Goal: Navigation & Orientation: Find specific page/section

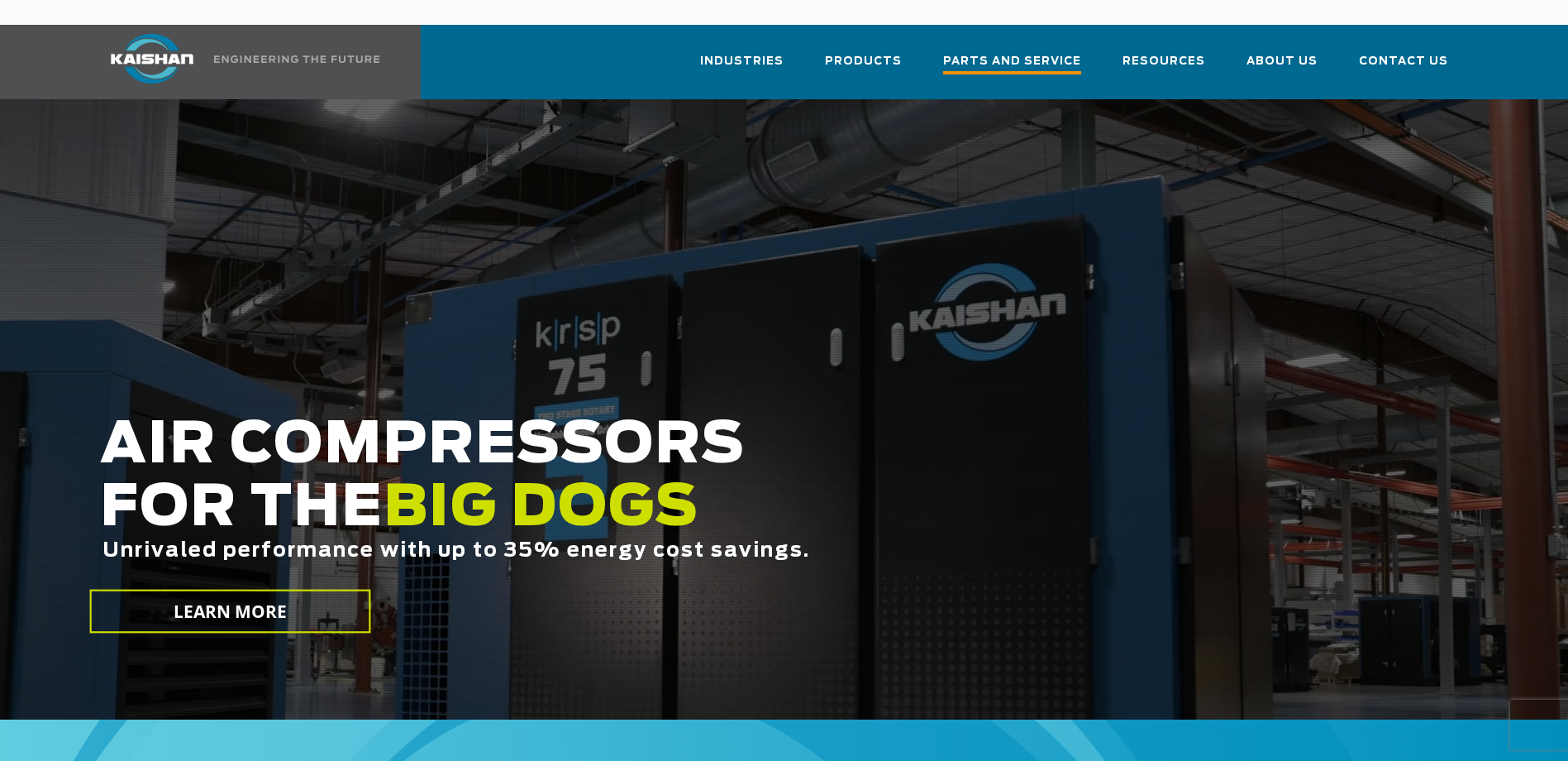
click at [1006, 52] on span "Parts and Service" at bounding box center [1012, 63] width 138 height 23
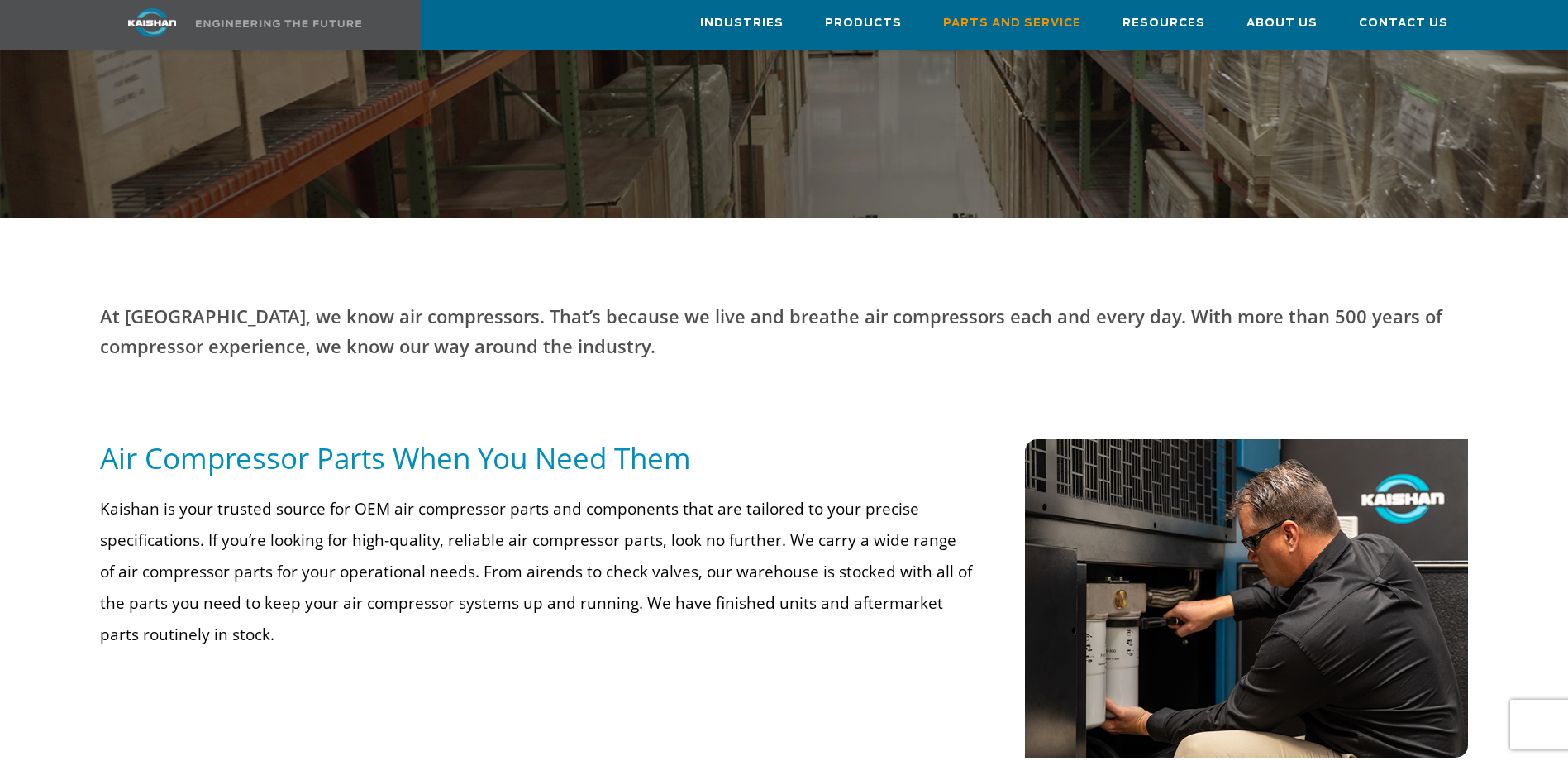
scroll to position [165, 0]
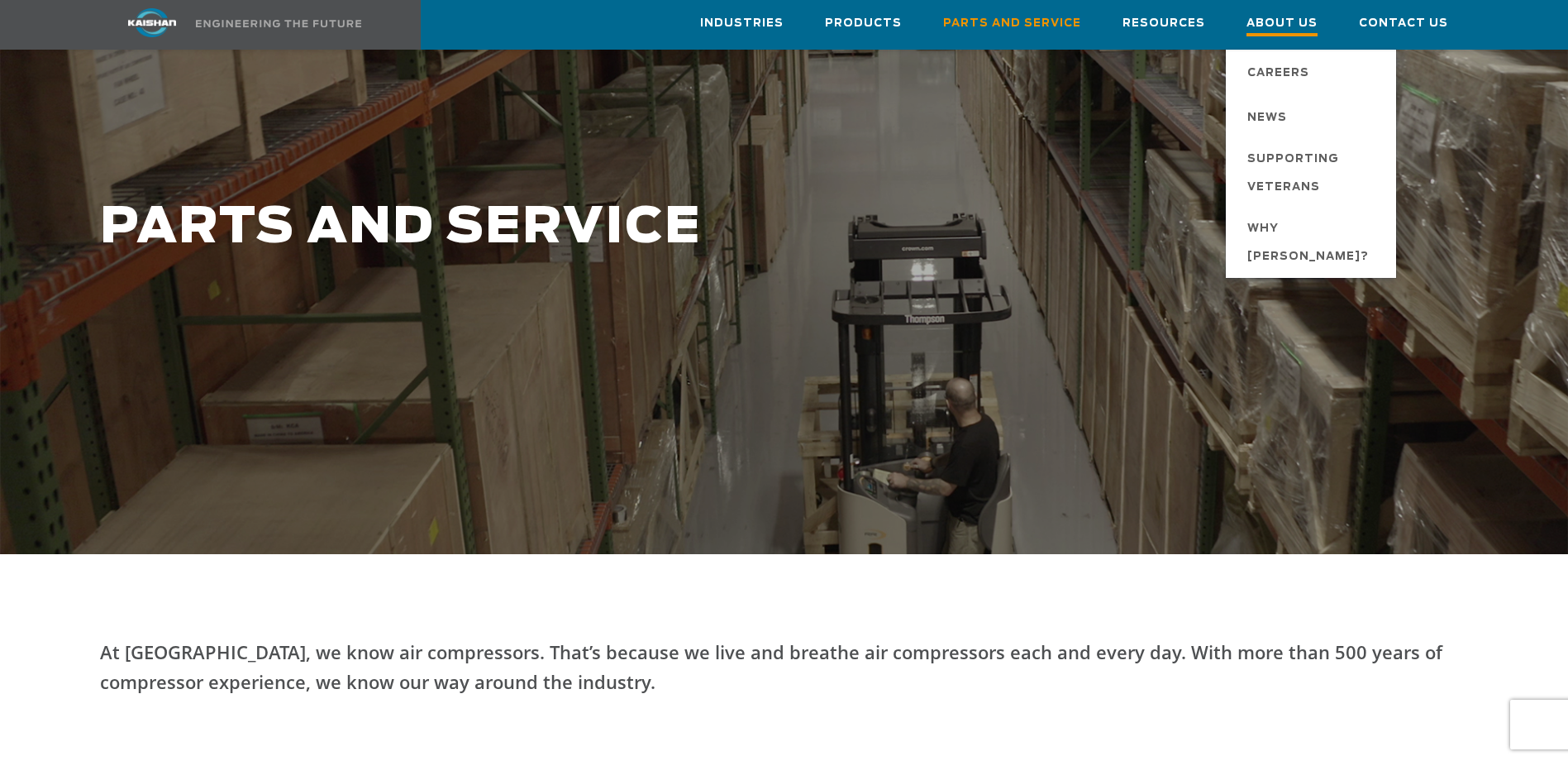
click at [1289, 23] on span "About Us" at bounding box center [1282, 25] width 71 height 23
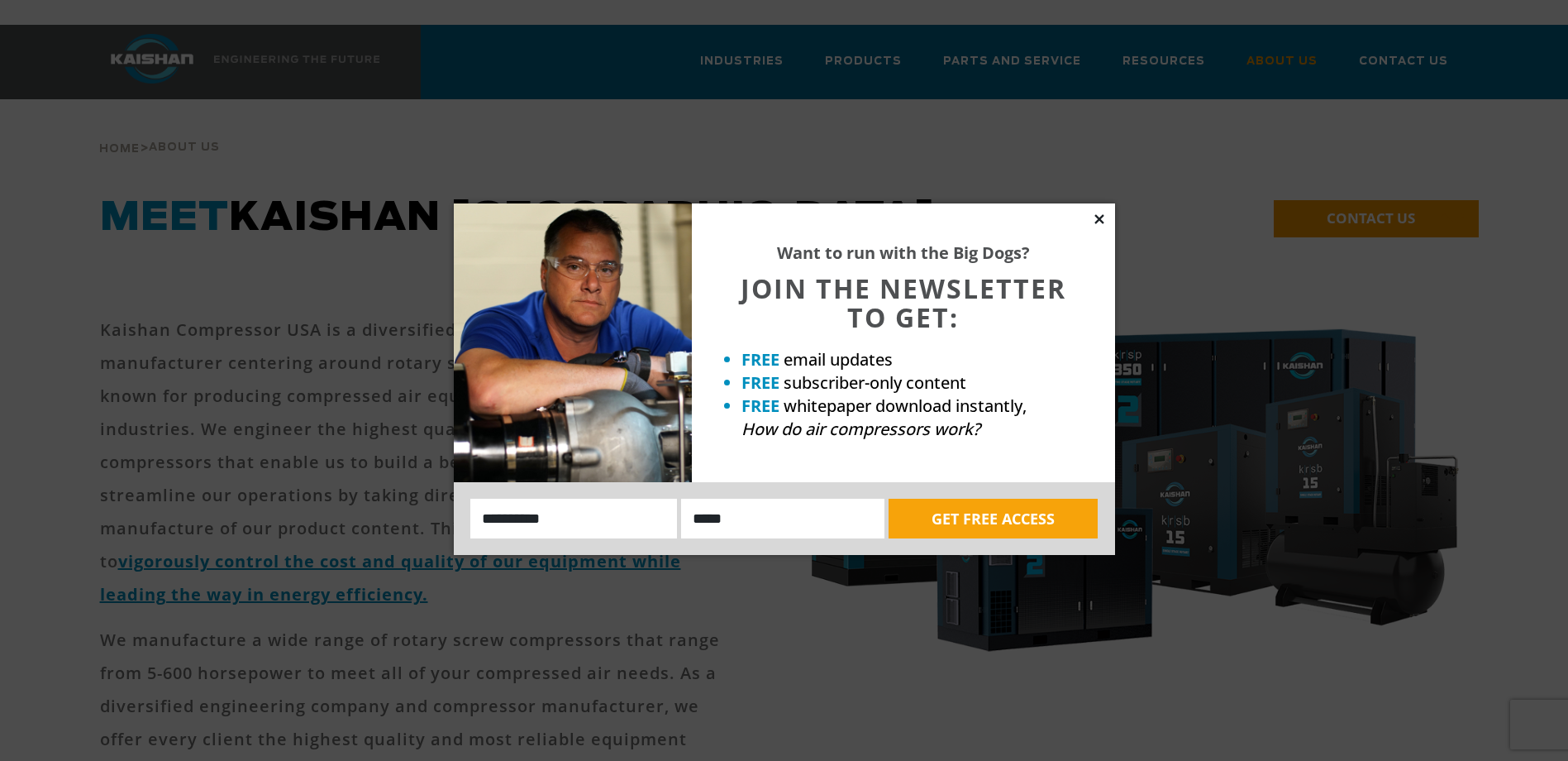
click at [1095, 221] on icon at bounding box center [1100, 219] width 15 height 15
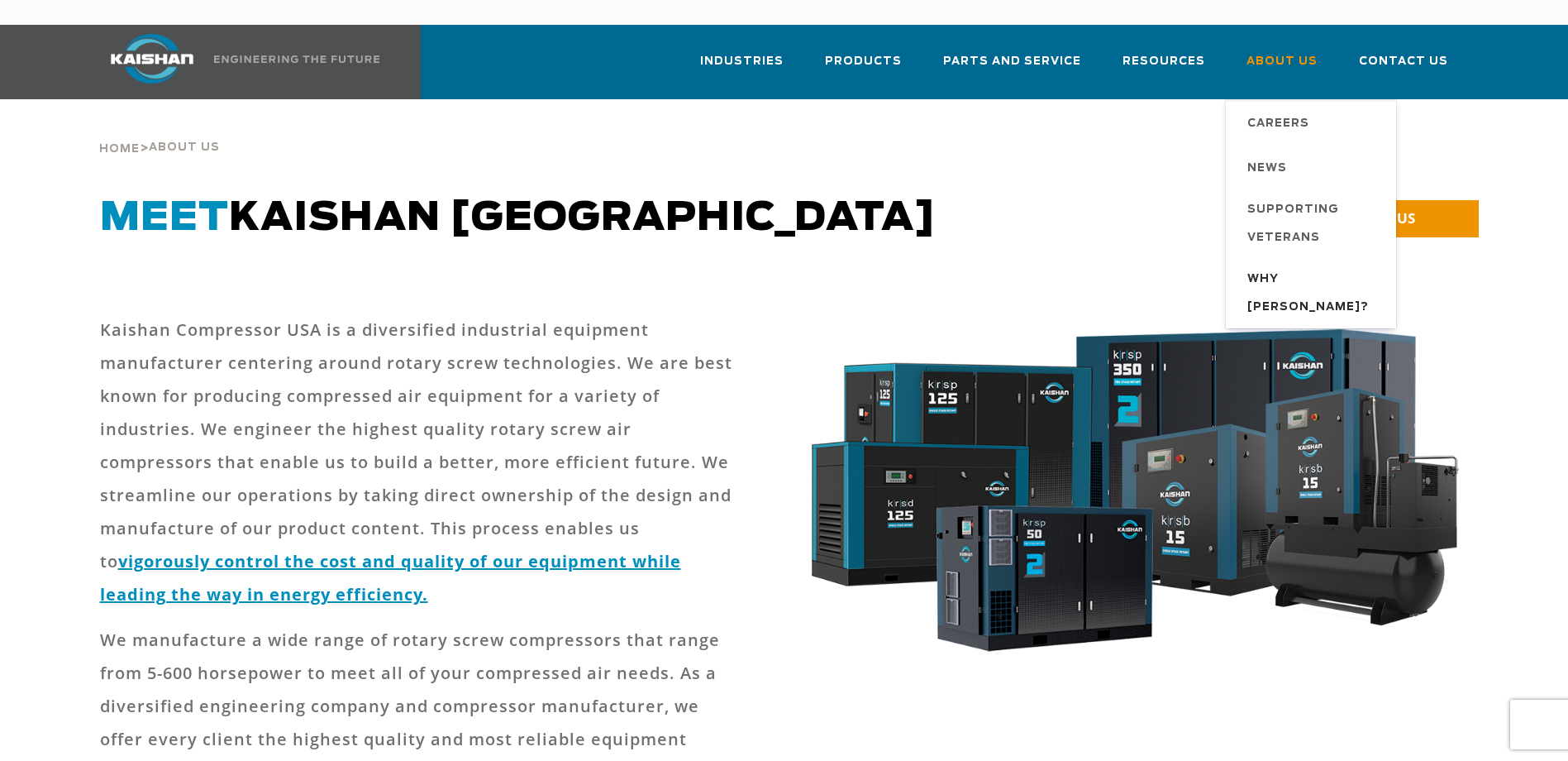
click at [1274, 265] on span "Why [PERSON_NAME]?" at bounding box center [1313, 294] width 132 height 57
